Goal: Communication & Community: Participate in discussion

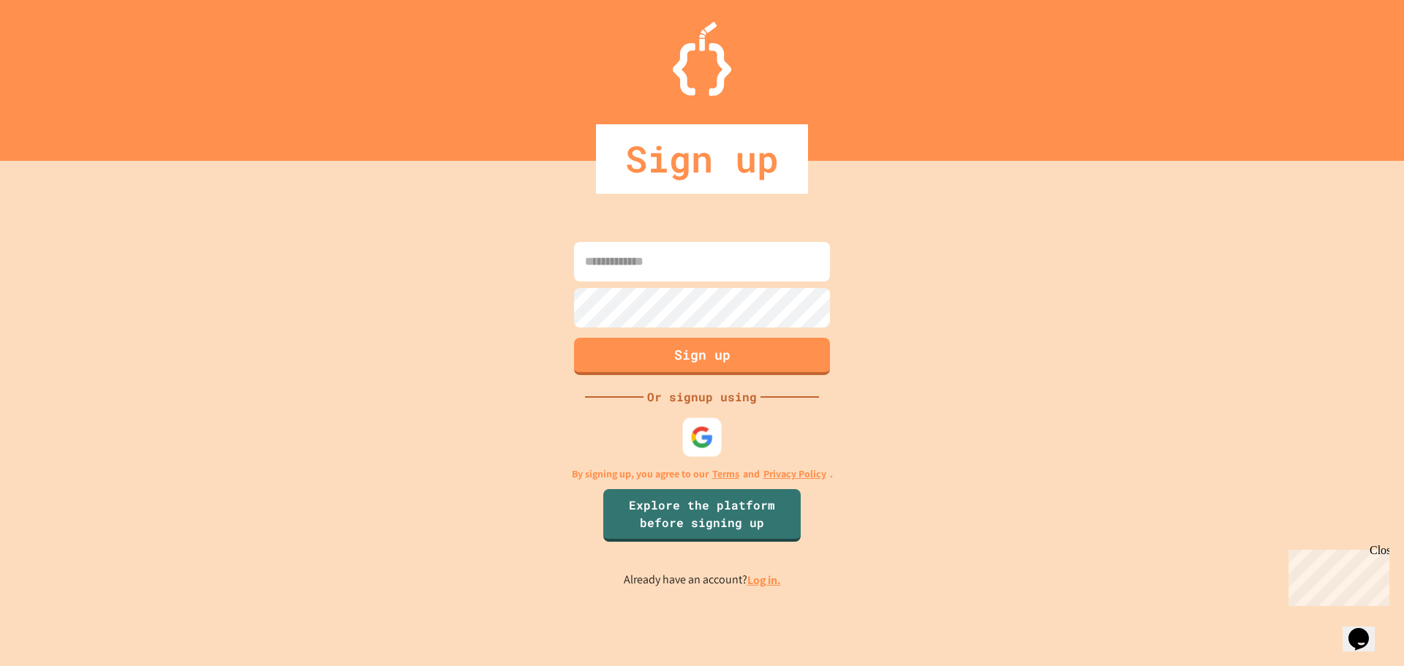
click at [696, 431] on img at bounding box center [701, 437] width 23 height 23
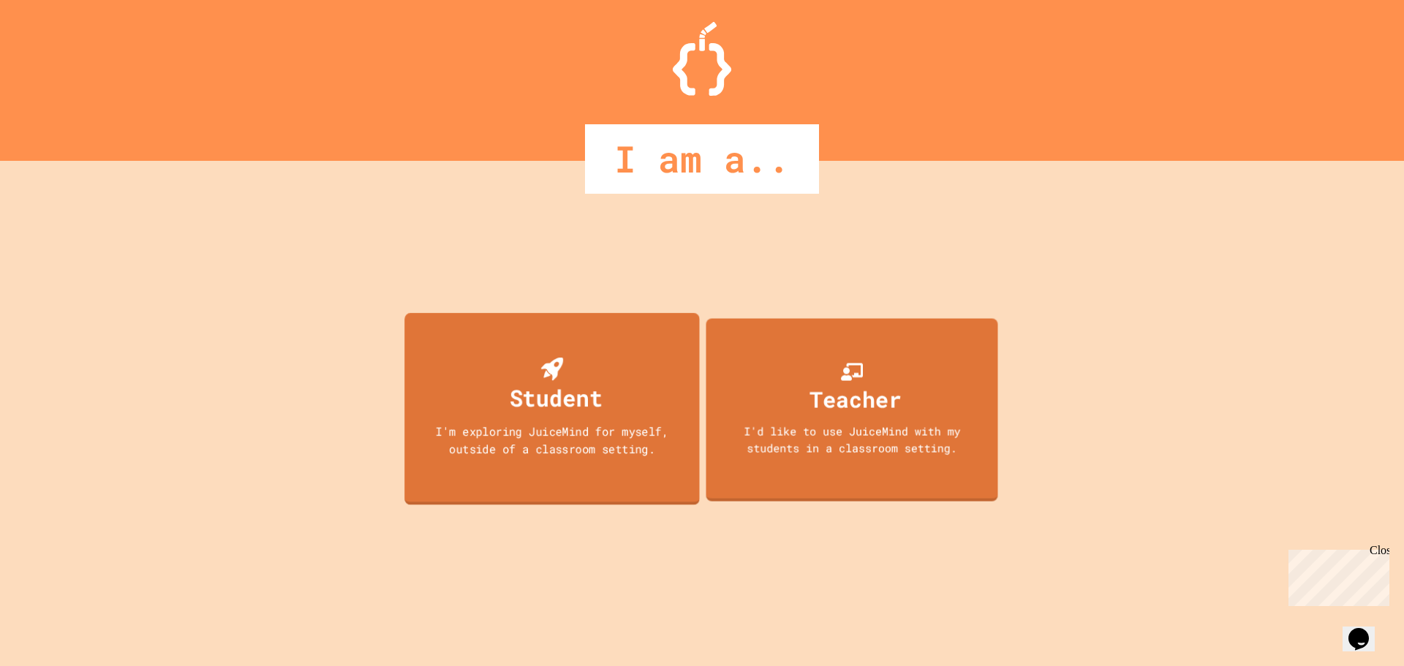
click at [609, 419] on div "Student I'm exploring JuiceMind for myself, outside of a classroom setting." at bounding box center [551, 409] width 295 height 192
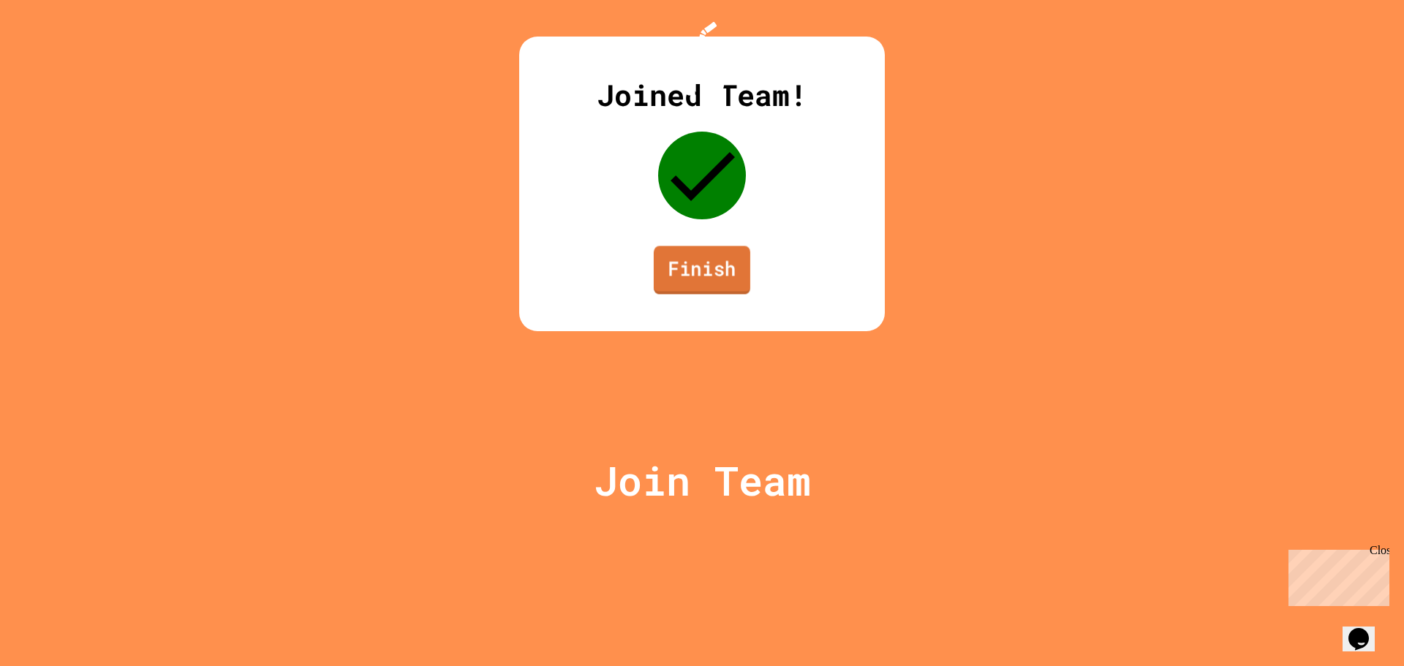
click at [725, 294] on link "Finish" at bounding box center [702, 270] width 97 height 48
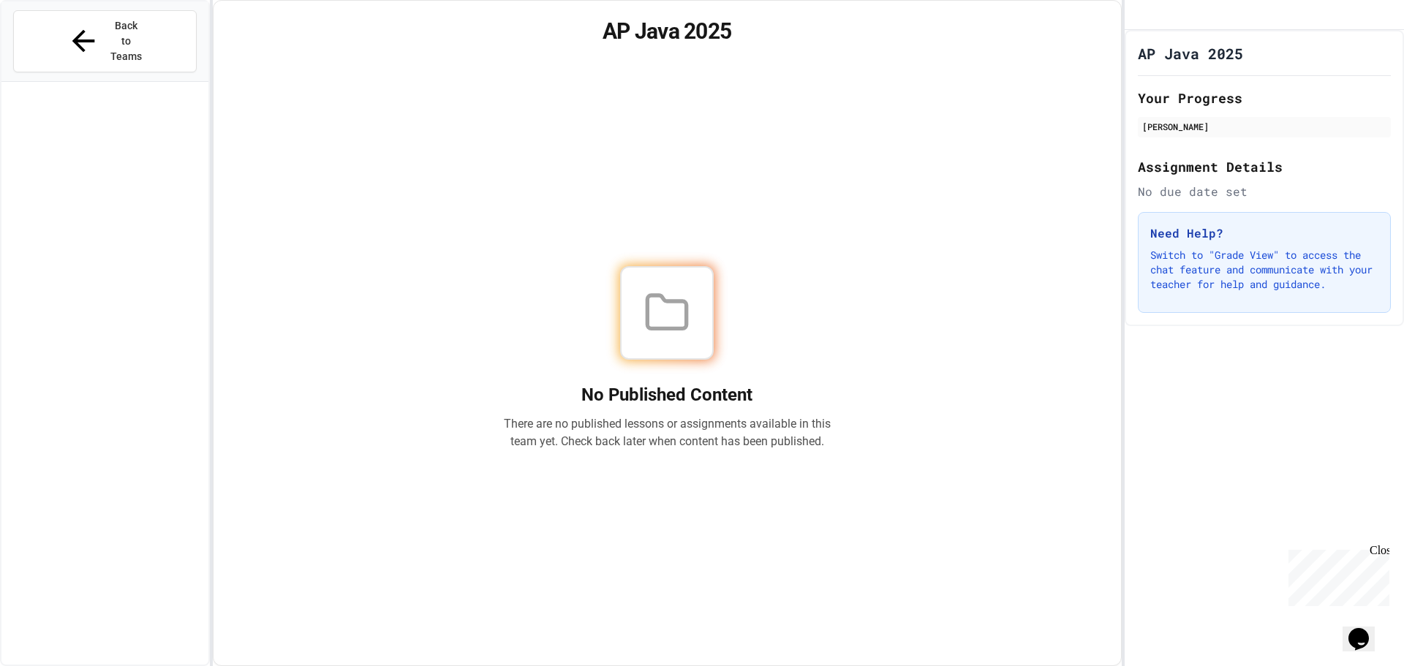
click at [1047, 306] on div "No Published Content There are no published lessons or assignments available in…" at bounding box center [667, 358] width 873 height 580
click at [109, 28] on span "Back to Teams" at bounding box center [126, 41] width 34 height 46
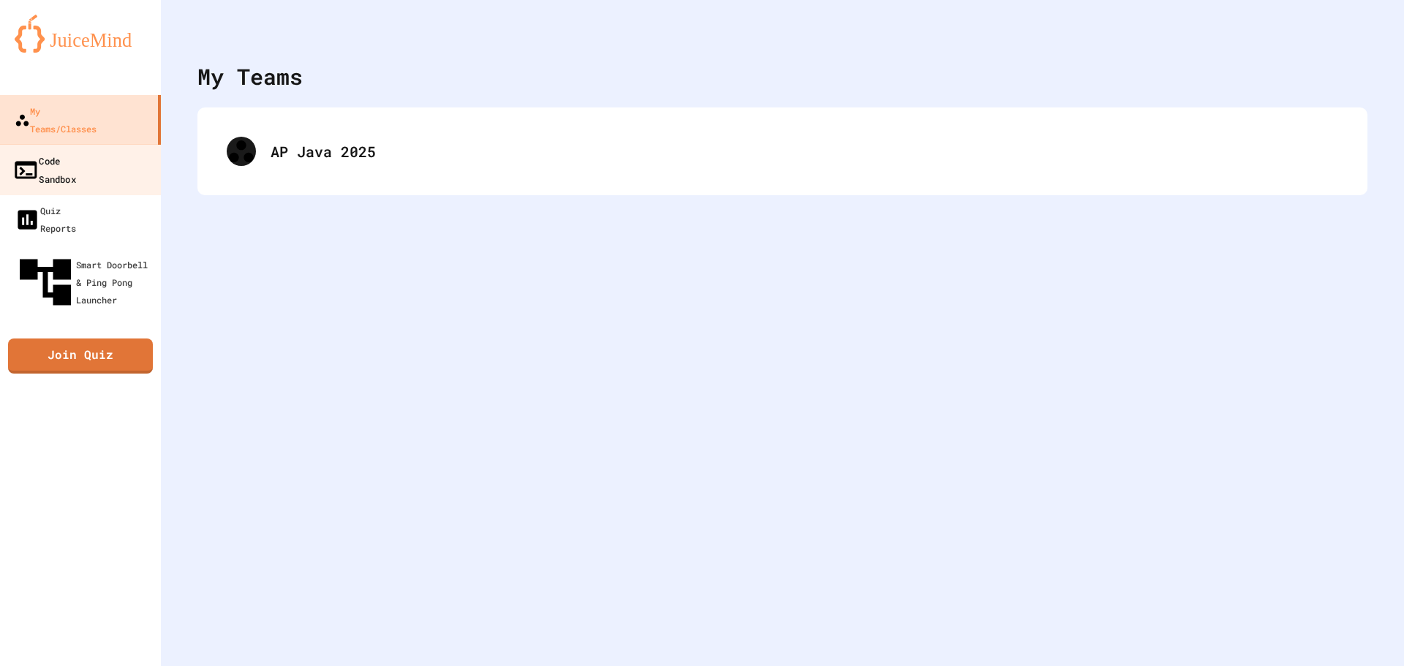
click at [109, 144] on link "Code Sandbox" at bounding box center [81, 169] width 166 height 51
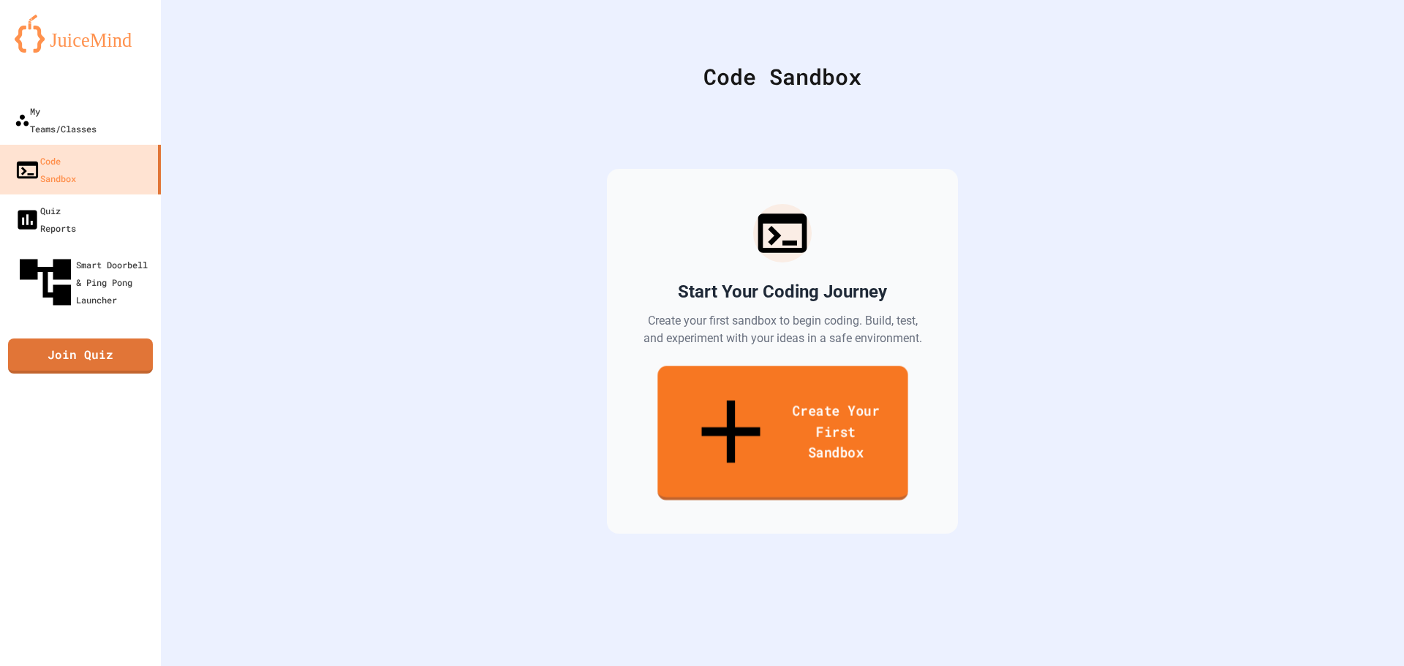
click at [794, 387] on link "Create Your First Sandbox" at bounding box center [783, 433] width 250 height 135
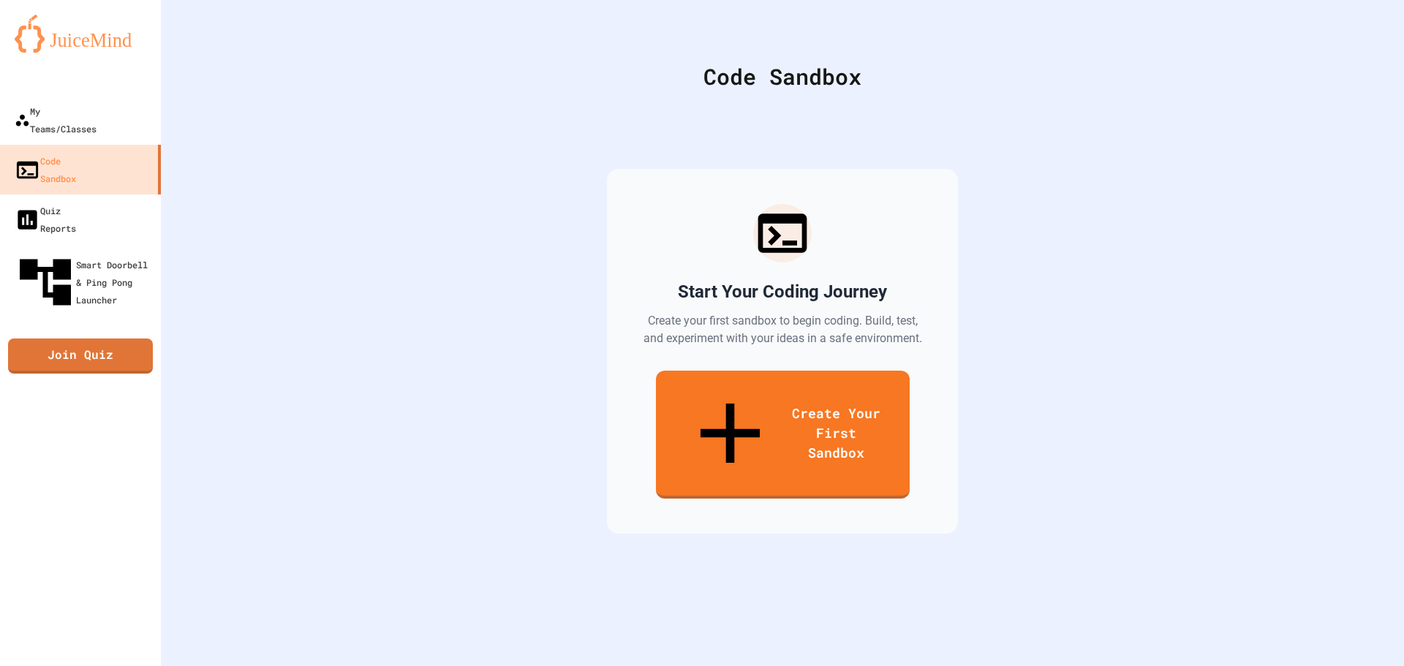
scroll to position [73, 0]
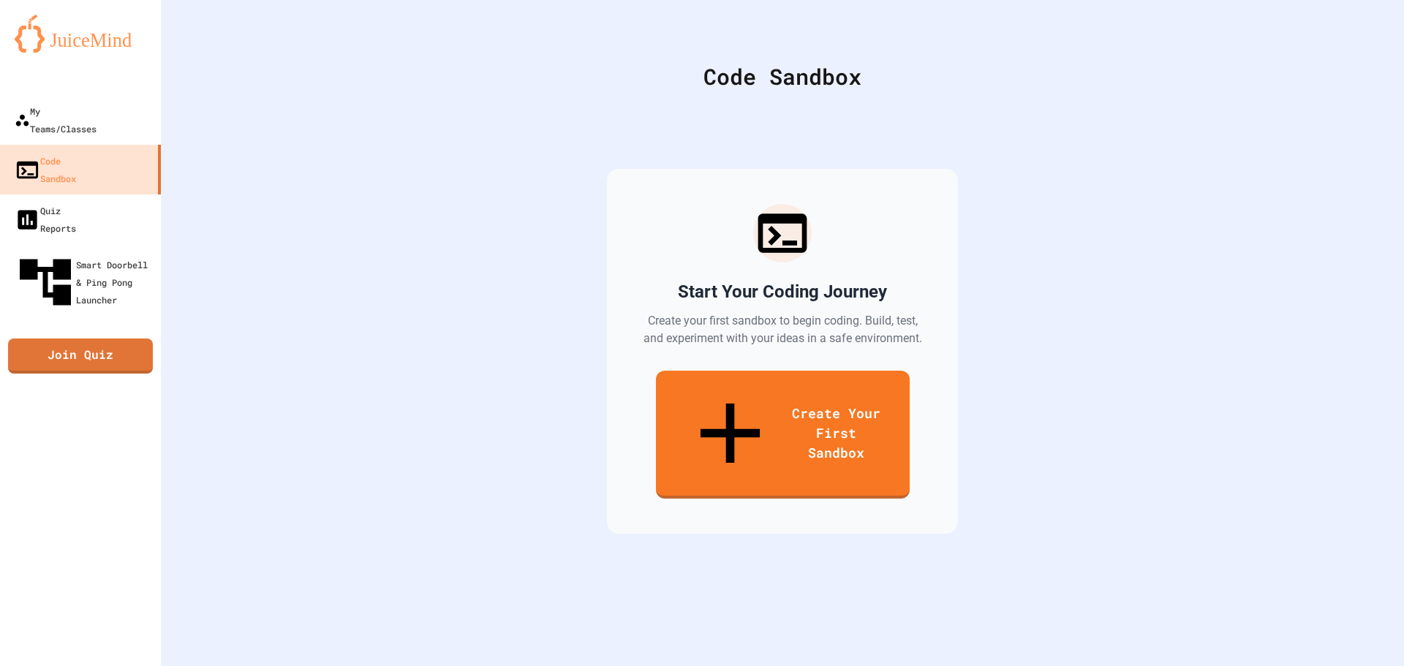
scroll to position [366, 0]
click at [78, 98] on link "My Teams/Classes" at bounding box center [81, 119] width 166 height 51
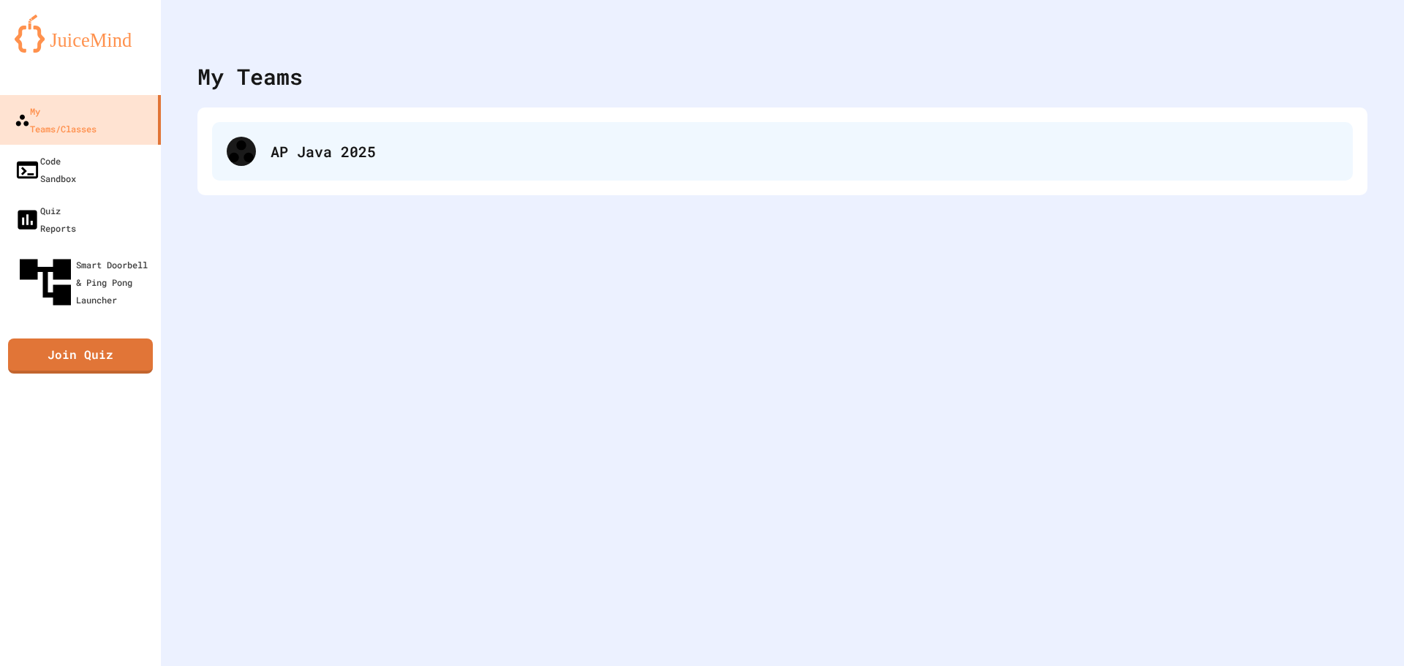
click at [248, 137] on div "AP Java 2025" at bounding box center [782, 151] width 1141 height 59
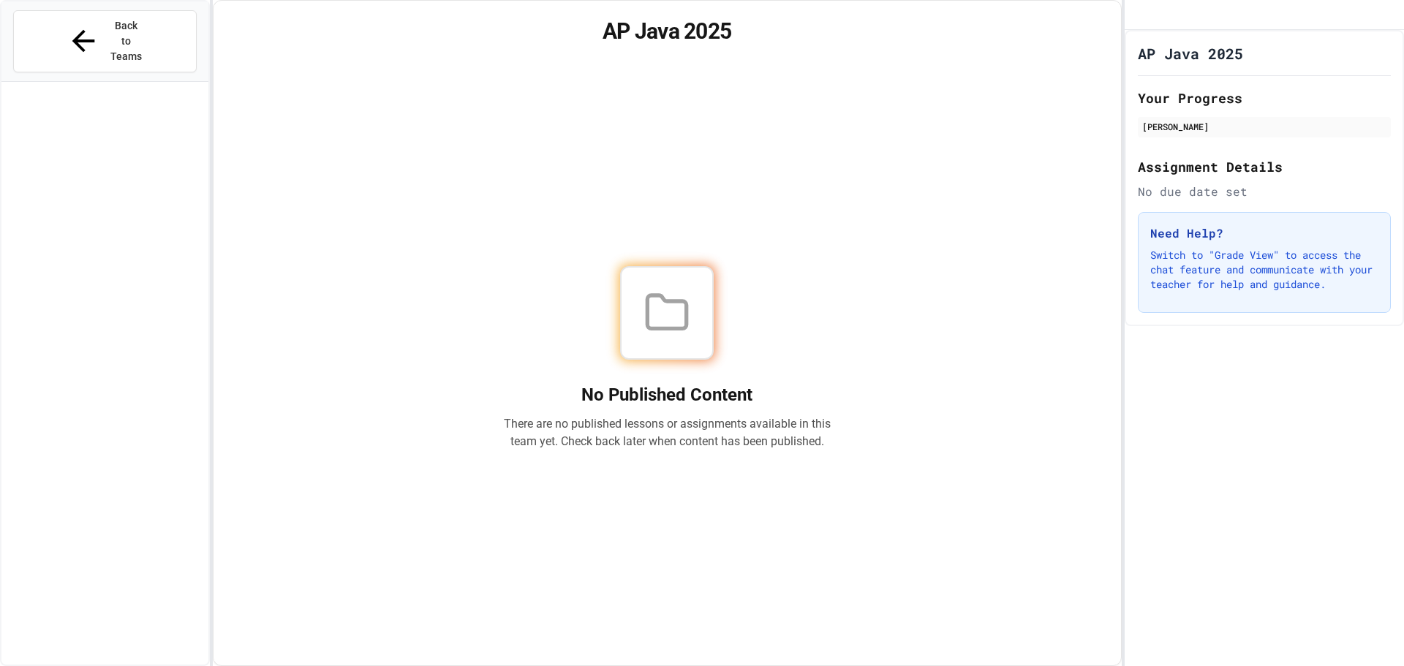
click at [640, 287] on div at bounding box center [667, 313] width 94 height 94
click at [1167, 133] on div "[PERSON_NAME]" at bounding box center [1264, 126] width 244 height 13
click at [1159, 108] on h2 "Your Progress" at bounding box center [1264, 98] width 253 height 20
drag, startPoint x: 154, startPoint y: 348, endPoint x: 156, endPoint y: 67, distance: 280.9
click at [154, 307] on div at bounding box center [104, 389] width 207 height 602
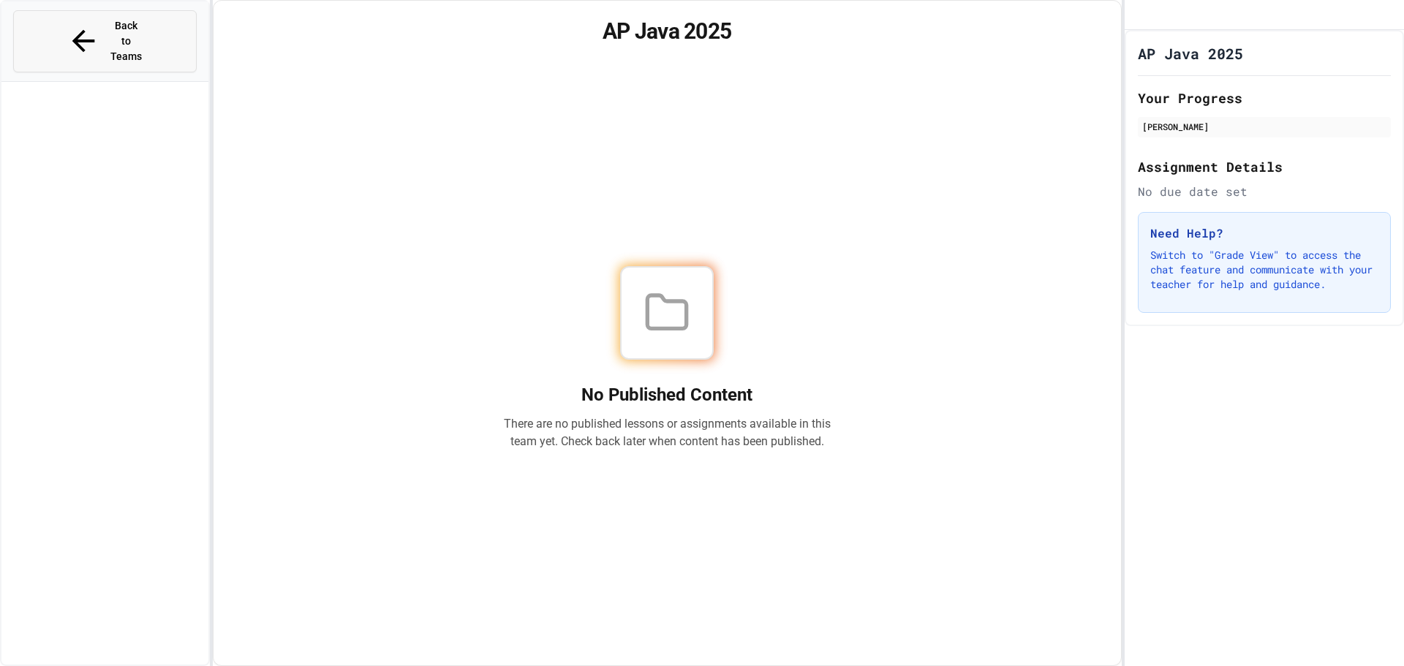
click at [165, 26] on button "Back to Teams" at bounding box center [105, 41] width 184 height 62
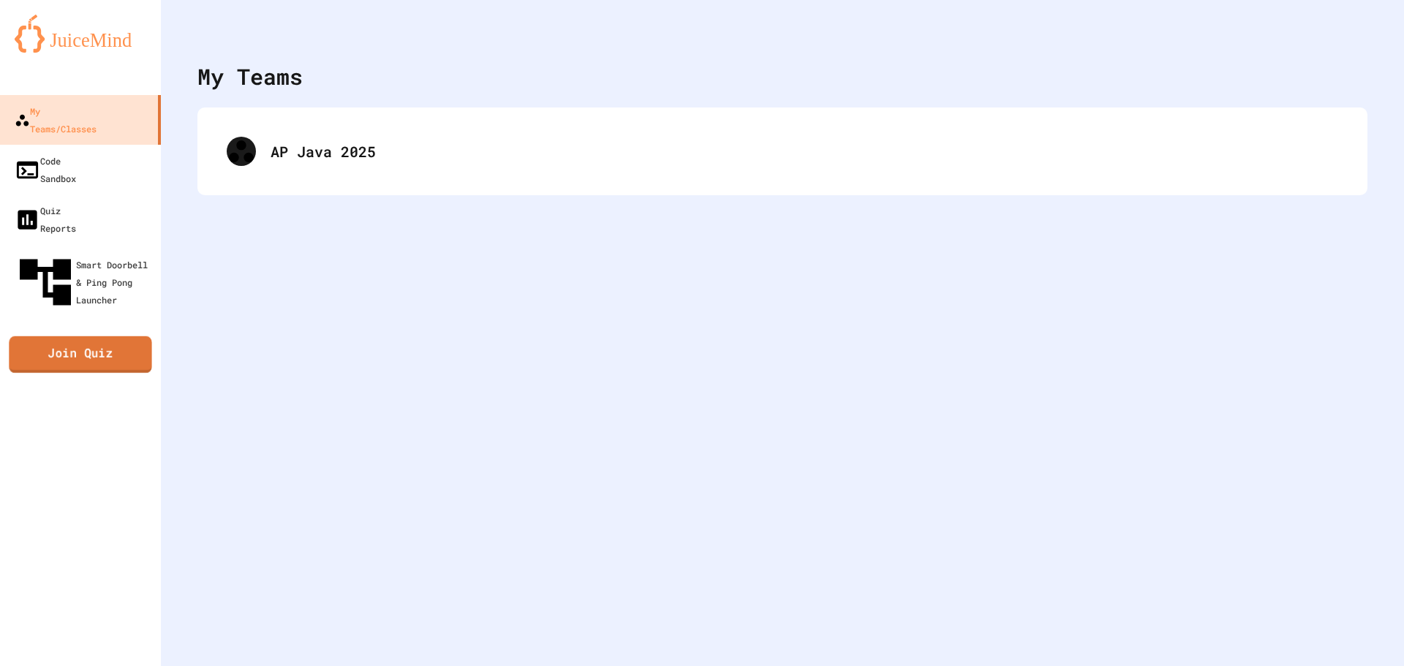
click at [112, 336] on link "Join Quiz" at bounding box center [80, 354] width 143 height 37
